Goal: Task Accomplishment & Management: Use online tool/utility

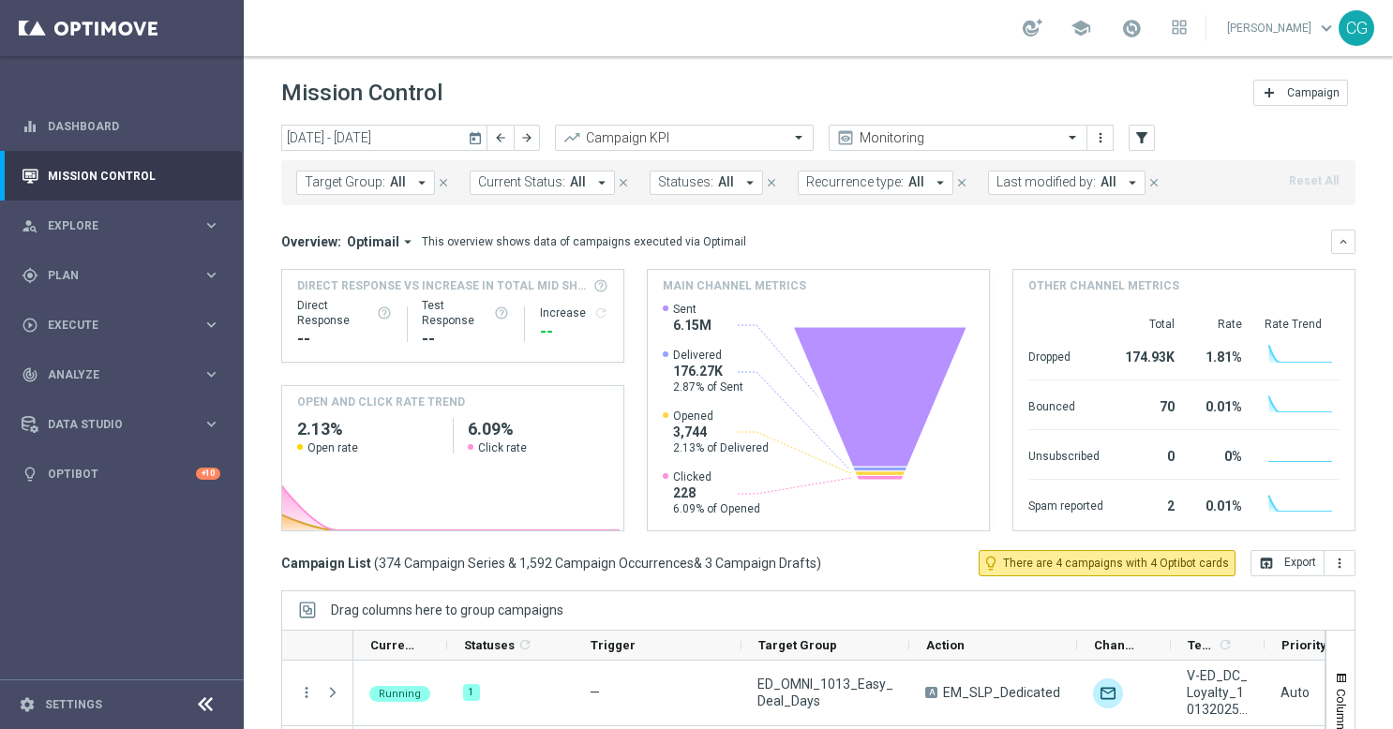
scroll to position [163, 0]
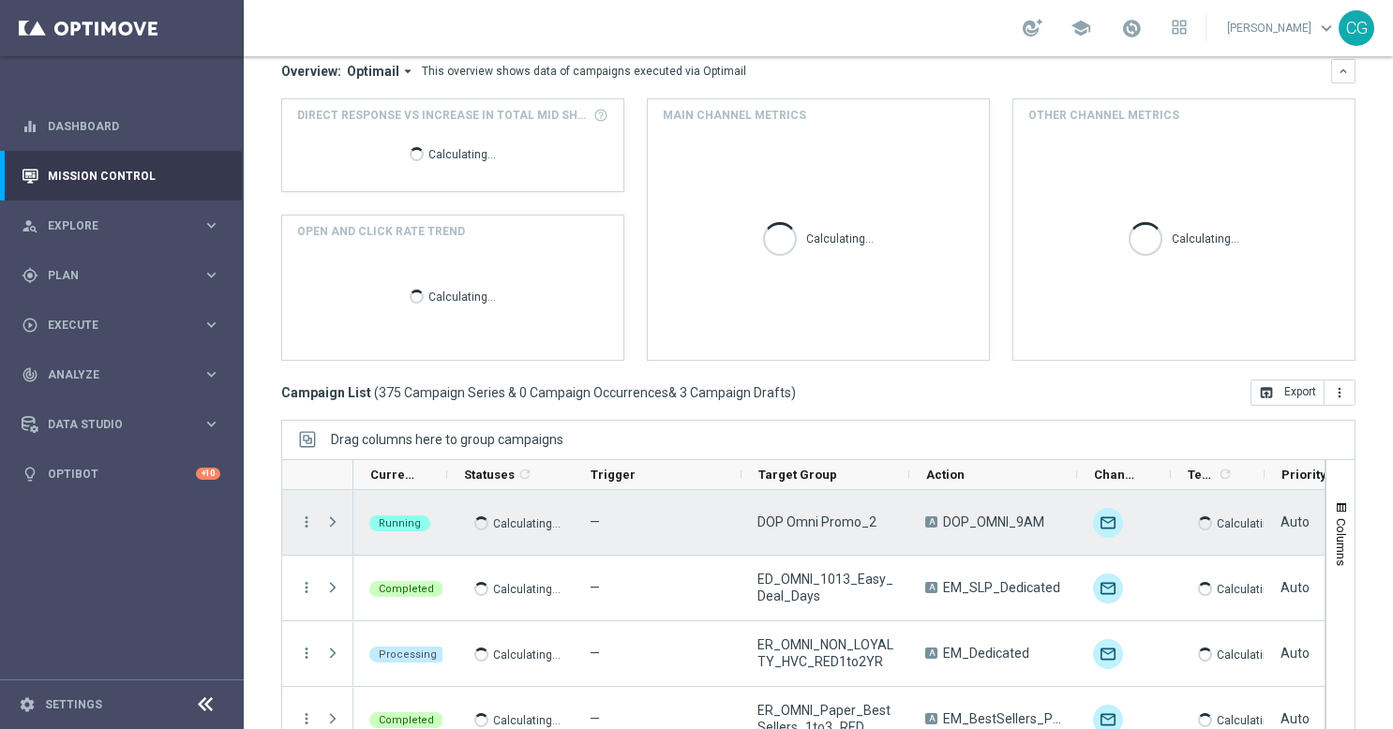
scroll to position [206, 0]
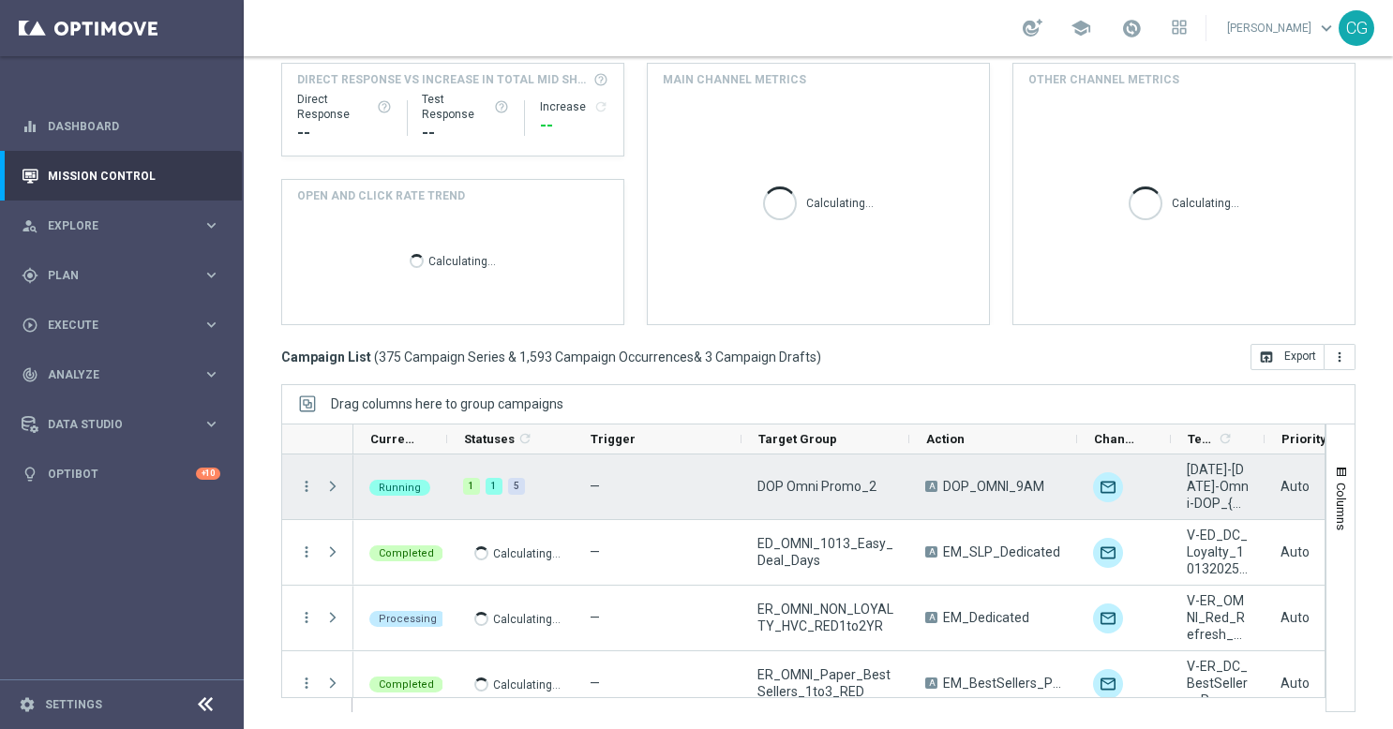
click at [338, 485] on span "Press SPACE to select this row." at bounding box center [332, 486] width 17 height 15
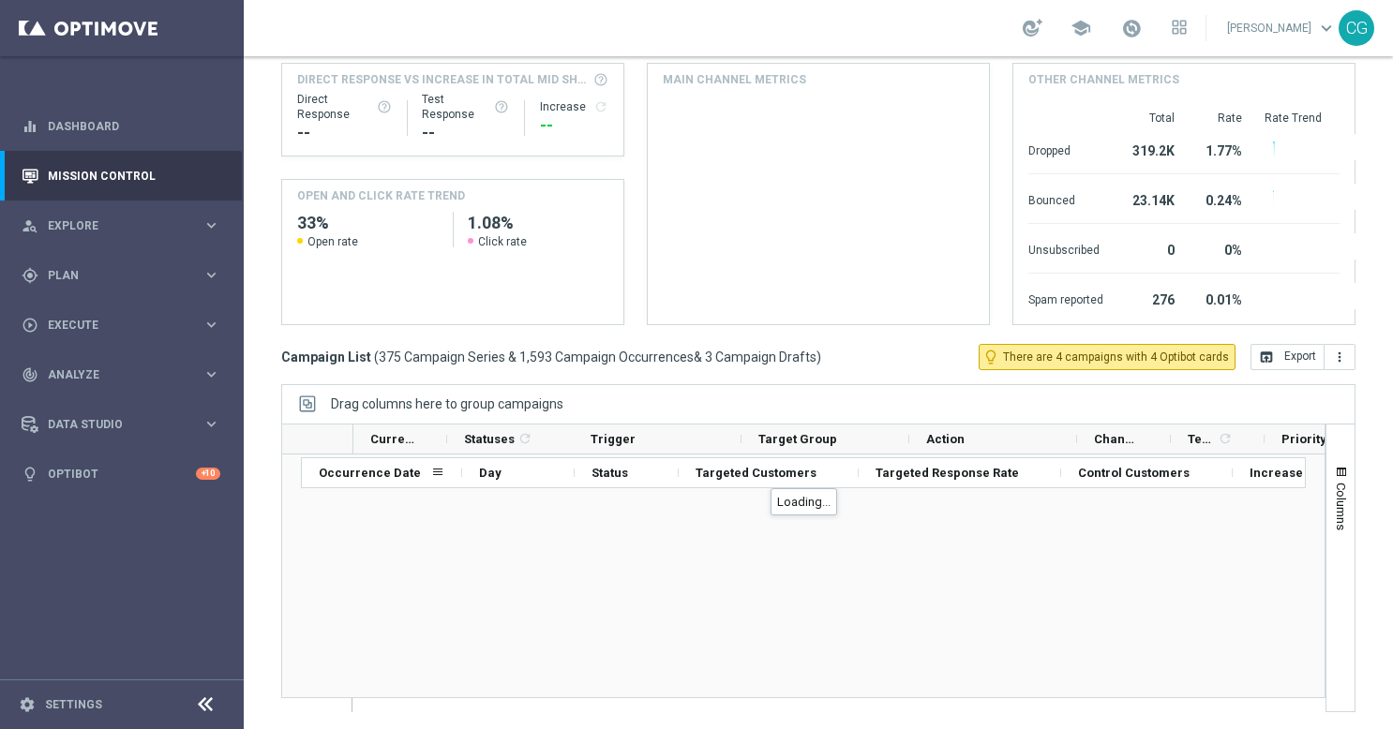
scroll to position [94, 0]
